Goal: Download file/media: Obtain a digital file from the website

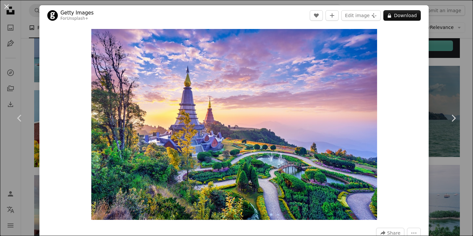
scroll to position [0, 0]
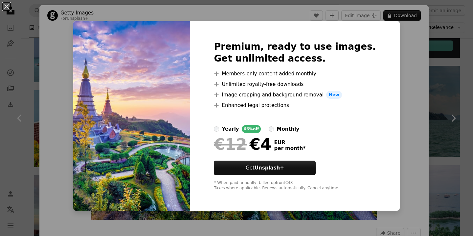
click at [143, 108] on img at bounding box center [131, 115] width 117 height 189
click at [8, 7] on button "An X shape" at bounding box center [7, 7] width 8 height 8
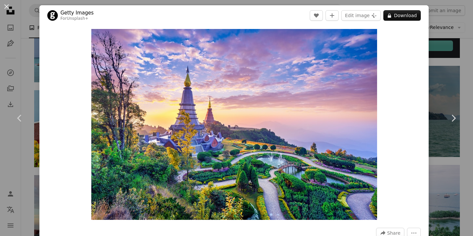
click at [35, 60] on div "An X shape Chevron left Chevron right Getty Images For Unsplash+ A heart A plus…" at bounding box center [236, 118] width 473 height 236
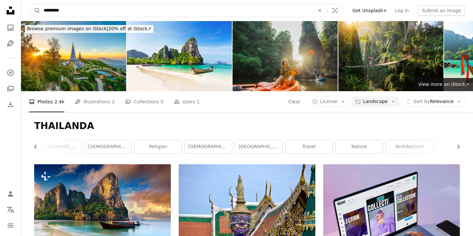
click at [126, 13] on input "*********" at bounding box center [176, 10] width 272 height 12
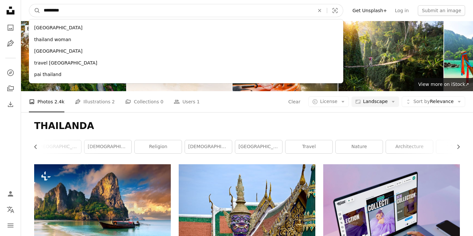
click at [126, 13] on input "*********" at bounding box center [176, 10] width 272 height 12
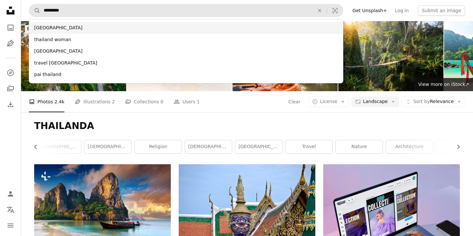
click at [59, 28] on div "[GEOGRAPHIC_DATA]" at bounding box center [186, 28] width 315 height 12
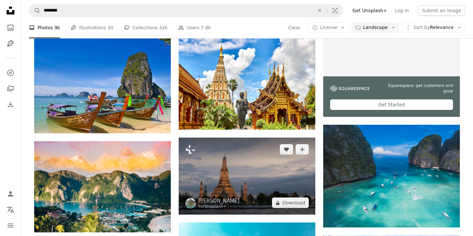
scroll to position [224, 0]
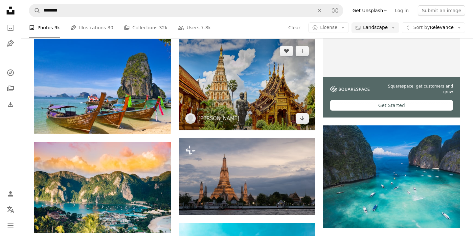
click at [257, 85] on img at bounding box center [247, 84] width 137 height 91
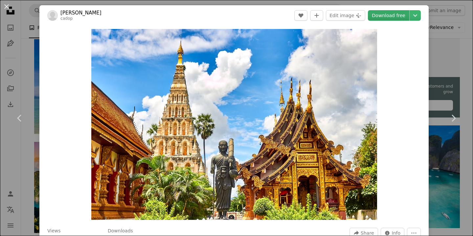
click at [388, 17] on link "Download free" at bounding box center [388, 15] width 41 height 11
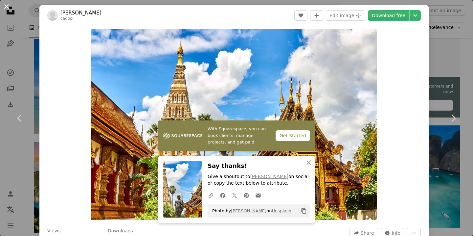
click at [8, 8] on button "An X shape" at bounding box center [7, 7] width 8 height 8
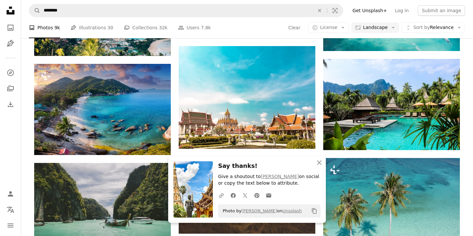
scroll to position [402, 0]
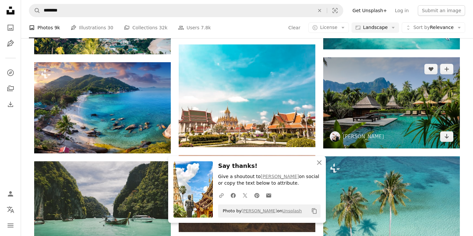
click at [394, 117] on img at bounding box center [392, 102] width 137 height 91
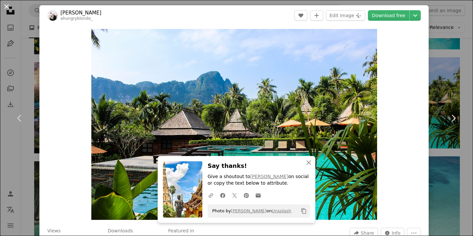
click at [7, 8] on button "An X shape" at bounding box center [7, 7] width 8 height 8
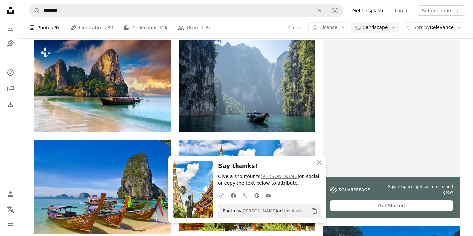
scroll to position [117, 0]
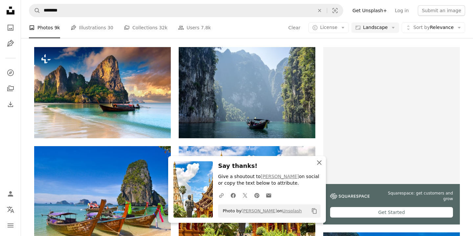
click at [321, 163] on icon "An X shape" at bounding box center [320, 162] width 8 height 8
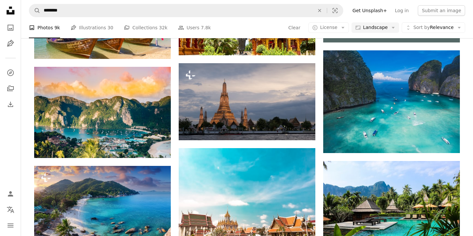
scroll to position [300, 0]
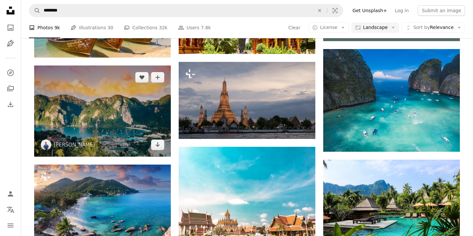
click at [120, 113] on img at bounding box center [102, 110] width 137 height 91
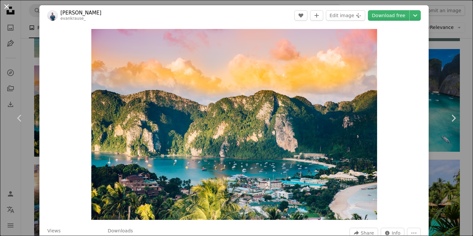
click at [8, 7] on button "An X shape" at bounding box center [7, 7] width 8 height 8
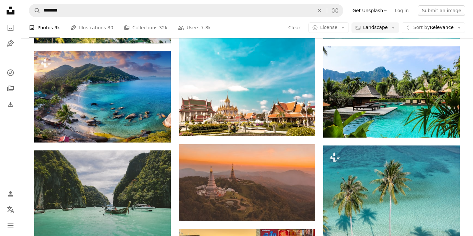
scroll to position [414, 0]
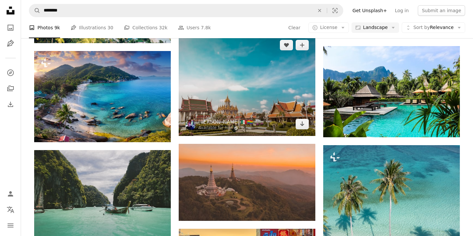
click at [256, 94] on img at bounding box center [247, 84] width 137 height 103
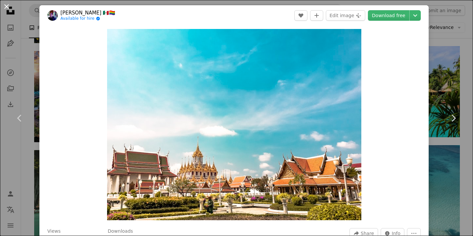
click at [7, 8] on button "An X shape" at bounding box center [7, 7] width 8 height 8
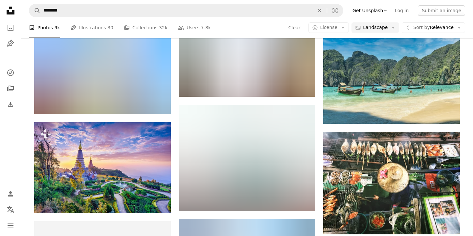
scroll to position [738, 0]
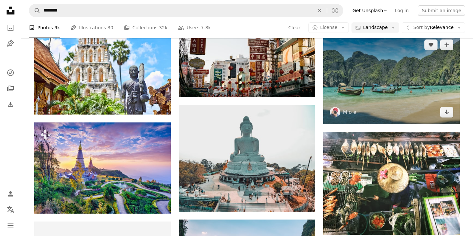
click at [396, 92] on img at bounding box center [392, 78] width 137 height 91
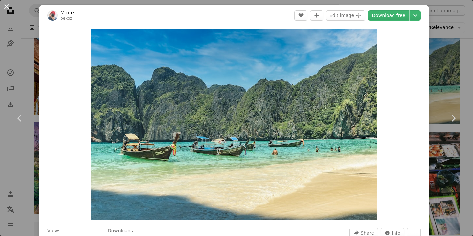
click at [7, 7] on button "An X shape" at bounding box center [7, 7] width 8 height 8
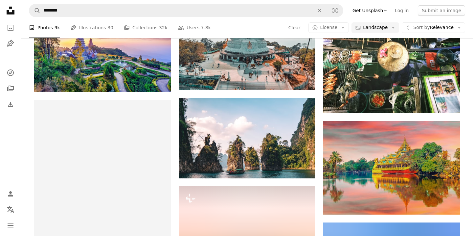
scroll to position [860, 0]
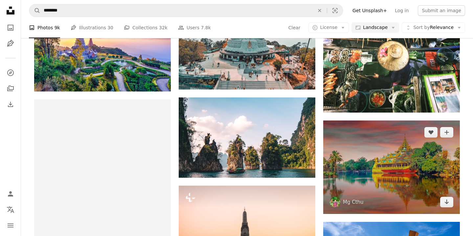
click at [377, 164] on img at bounding box center [392, 166] width 137 height 93
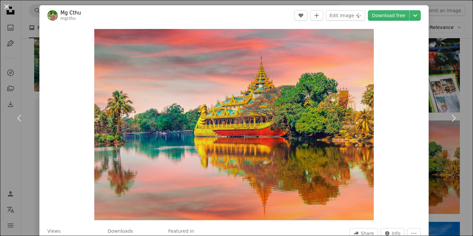
click at [6, 9] on button "An X shape" at bounding box center [7, 7] width 8 height 8
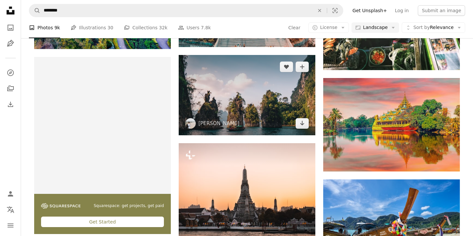
scroll to position [919, 0]
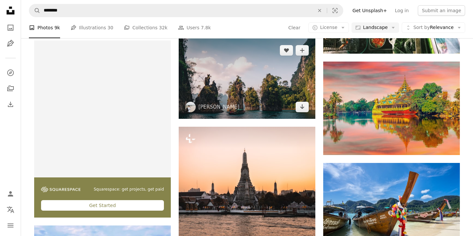
click at [253, 100] on img at bounding box center [247, 78] width 137 height 80
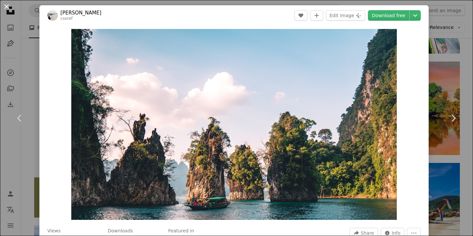
click at [8, 10] on button "An X shape" at bounding box center [7, 7] width 8 height 8
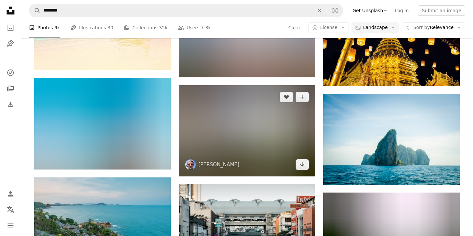
scroll to position [1180, 0]
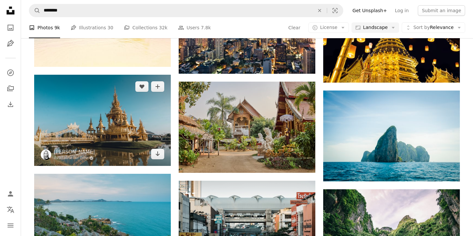
click at [112, 137] on img at bounding box center [102, 120] width 137 height 91
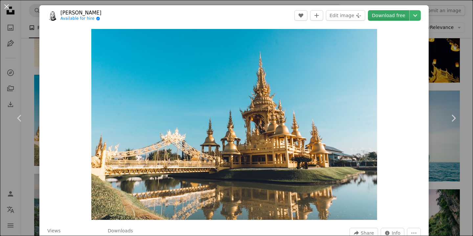
click at [398, 16] on link "Download free" at bounding box center [388, 15] width 41 height 11
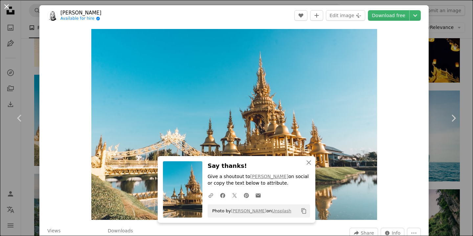
click at [6, 6] on button "An X shape" at bounding box center [7, 7] width 8 height 8
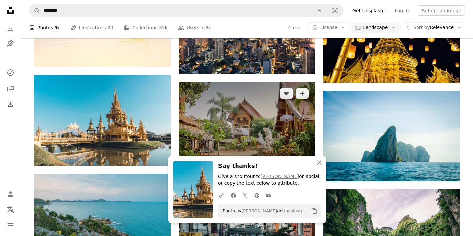
click at [247, 142] on img at bounding box center [247, 127] width 137 height 91
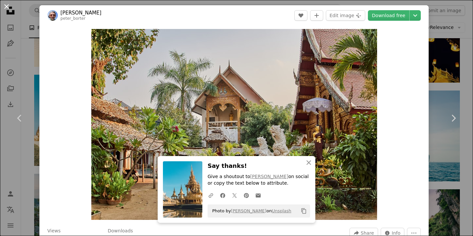
click at [7, 6] on button "An X shape" at bounding box center [7, 7] width 8 height 8
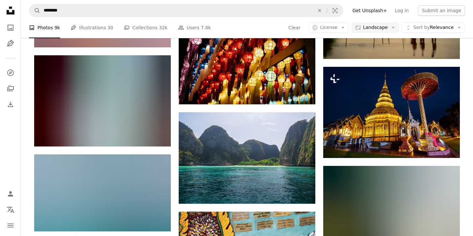
scroll to position [2617, 0]
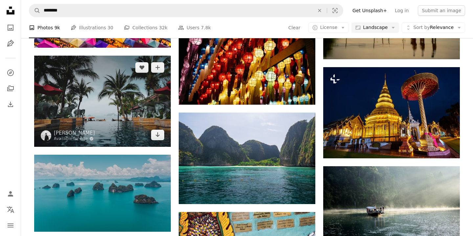
click at [115, 107] on img at bounding box center [102, 101] width 137 height 91
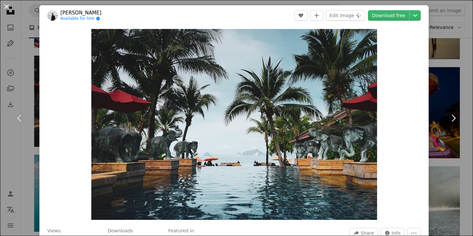
click at [8, 9] on button "An X shape" at bounding box center [7, 7] width 8 height 8
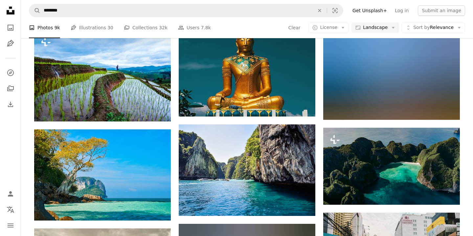
scroll to position [4414, 0]
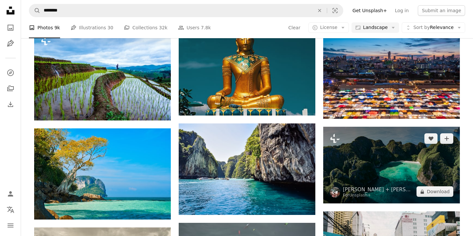
click at [388, 166] on img at bounding box center [392, 165] width 137 height 77
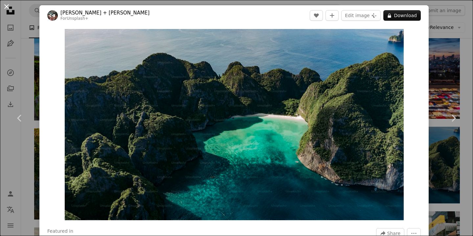
click at [6, 7] on button "An X shape" at bounding box center [7, 7] width 8 height 8
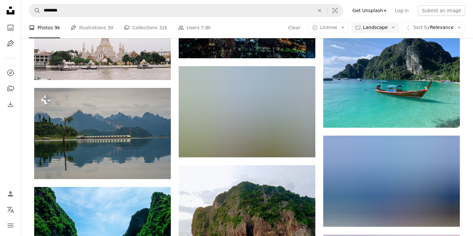
scroll to position [6586, 0]
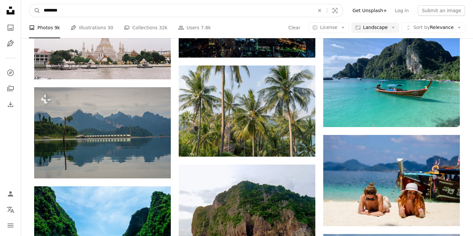
click at [201, 14] on input "********" at bounding box center [176, 10] width 272 height 12
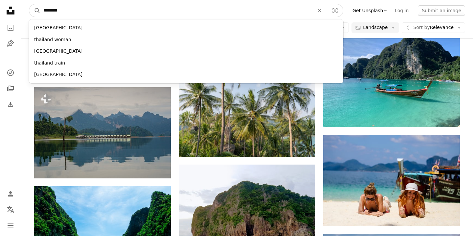
paste input "**"
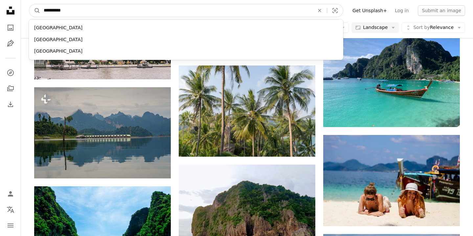
type input "**********"
click at [29, 4] on button "A magnifying glass" at bounding box center [34, 10] width 11 height 12
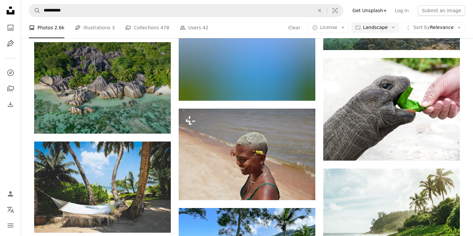
scroll to position [1497, 0]
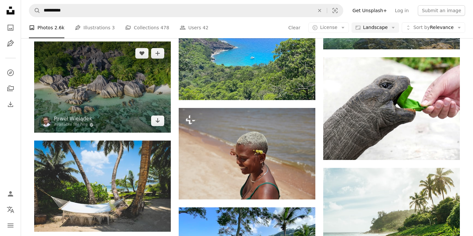
click at [97, 67] on img at bounding box center [102, 86] width 137 height 91
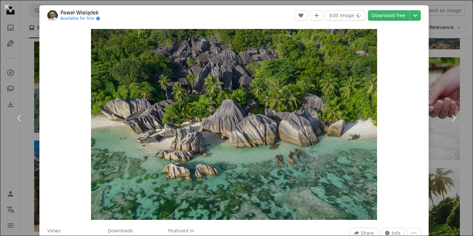
click at [9, 8] on button "An X shape" at bounding box center [7, 7] width 8 height 8
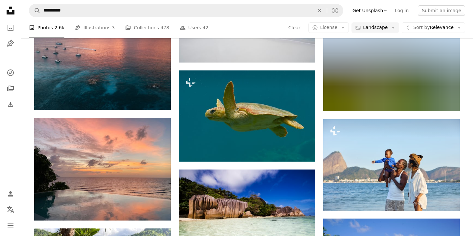
scroll to position [2045, 0]
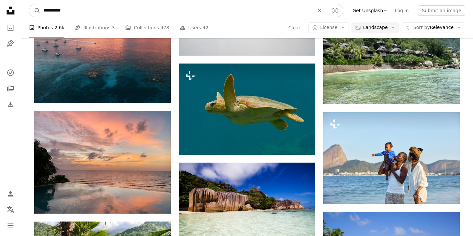
click at [65, 9] on input "**********" at bounding box center [176, 10] width 272 height 12
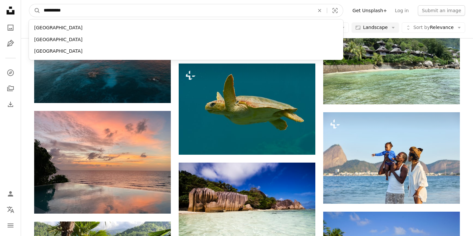
paste input "********"
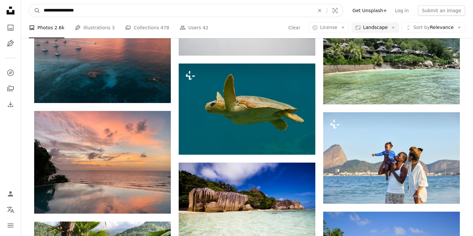
type input "**********"
click at [29, 4] on button "A magnifying glass" at bounding box center [34, 10] width 11 height 12
